Goal: Task Accomplishment & Management: Manage account settings

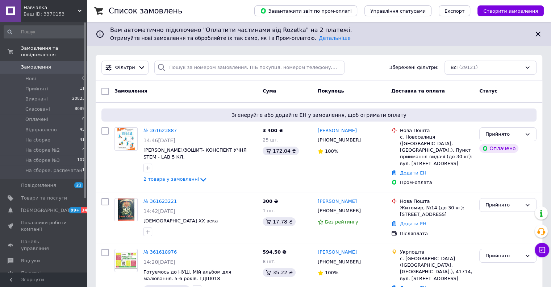
click at [204, 91] on div "Замовлення" at bounding box center [186, 91] width 148 height 13
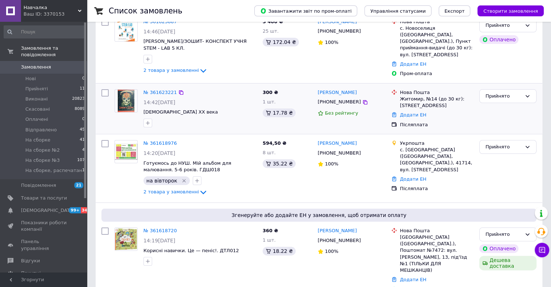
scroll to position [36, 0]
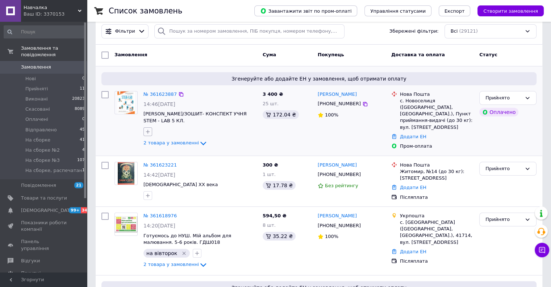
click at [151, 128] on button "button" at bounding box center [147, 131] width 9 height 9
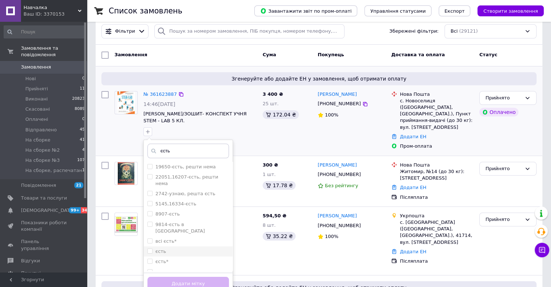
type input "єсть"
click at [150, 248] on input "єсть" at bounding box center [149, 250] width 5 height 5
checkbox input "true"
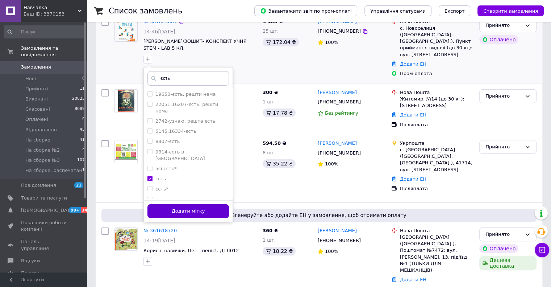
click at [204, 207] on button "Додати мітку" at bounding box center [188, 211] width 82 height 14
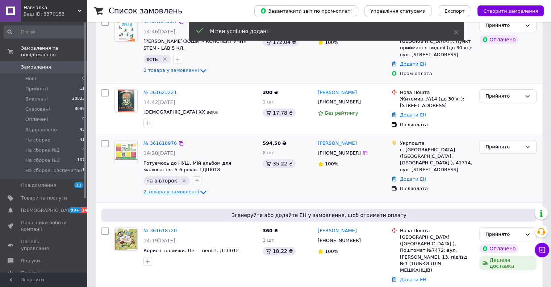
click at [176, 189] on span "2 товара у замовленні" at bounding box center [170, 191] width 55 height 5
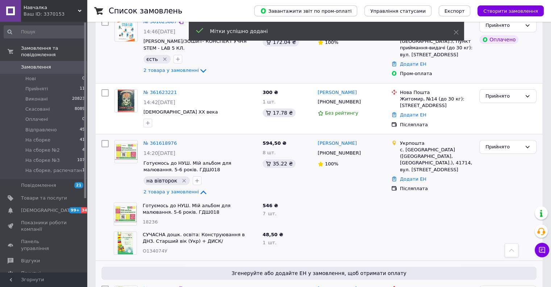
scroll to position [254, 0]
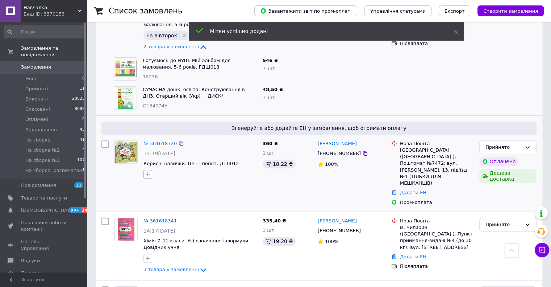
click at [150, 171] on icon "button" at bounding box center [148, 174] width 6 height 6
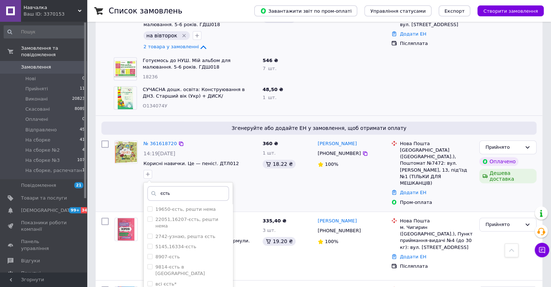
type input "єсть"
checkbox input "true"
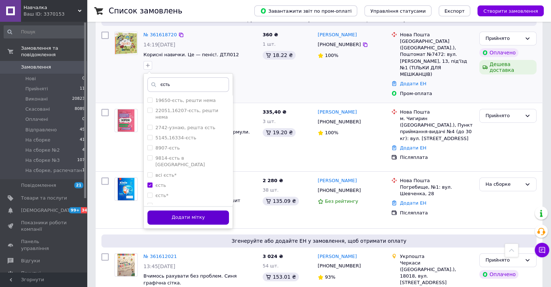
click at [192, 214] on button "Додати мітку" at bounding box center [188, 217] width 82 height 14
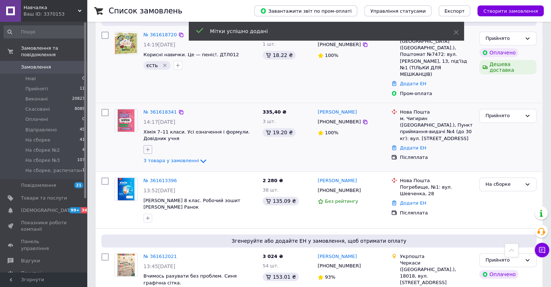
click at [148, 146] on icon "button" at bounding box center [148, 149] width 6 height 6
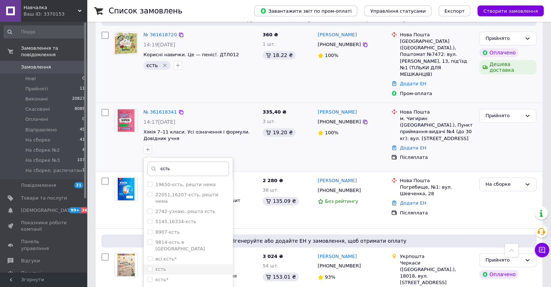
type input "єсть"
click at [150, 266] on input "єсть" at bounding box center [149, 268] width 5 height 5
checkbox input "true"
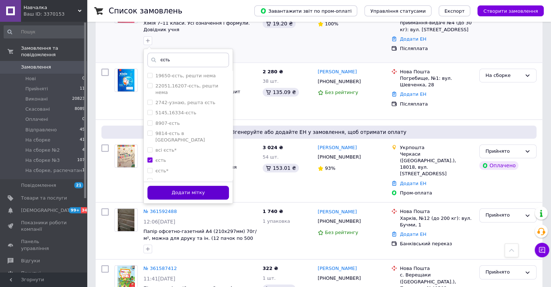
click at [184, 185] on button "Додати мітку" at bounding box center [188, 192] width 82 height 14
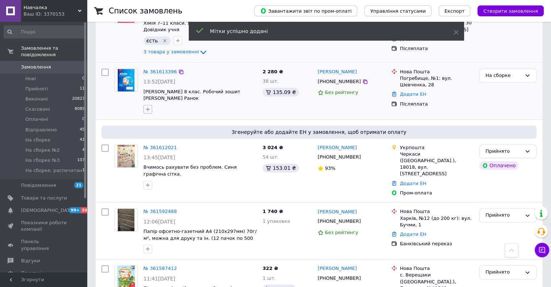
click at [144, 105] on button "button" at bounding box center [147, 109] width 9 height 9
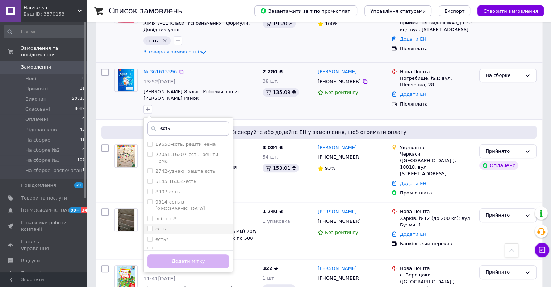
type input "єсть"
click at [150, 226] on input "єсть" at bounding box center [149, 228] width 5 height 5
checkbox input "true"
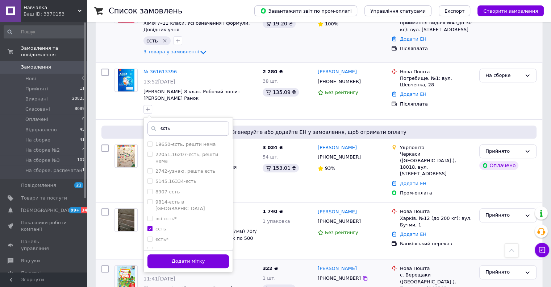
scroll to position [543, 0]
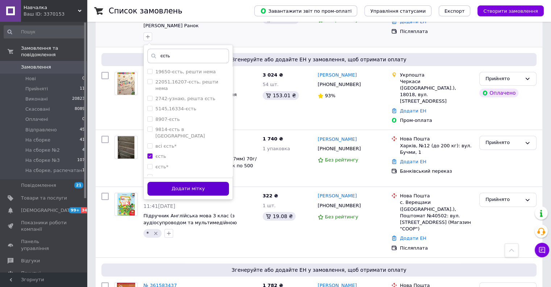
click at [201, 182] on button "Додати мітку" at bounding box center [188, 189] width 82 height 14
